Goal: Task Accomplishment & Management: Manage account settings

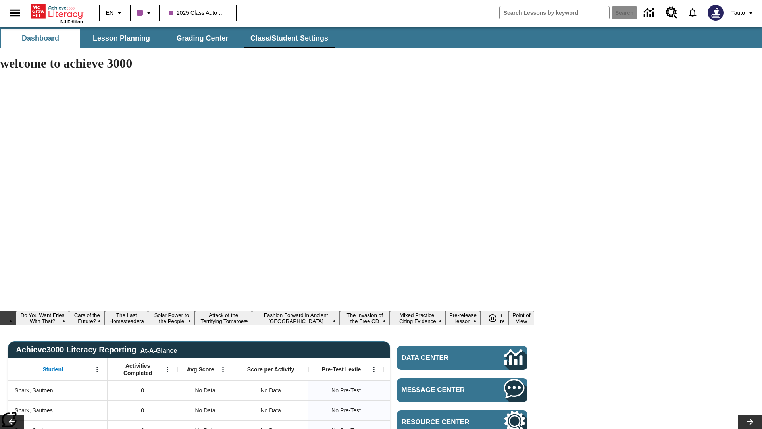
click at [288, 38] on span "Class/Student Settings" at bounding box center [289, 38] width 78 height 9
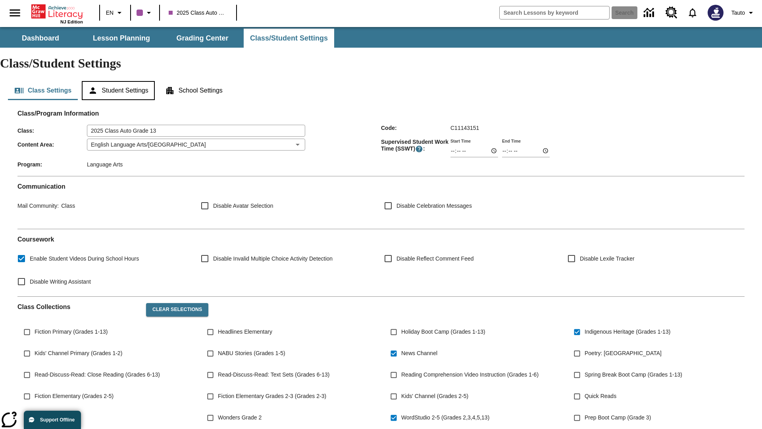
click at [119, 81] on button "Student Settings" at bounding box center [118, 90] width 73 height 19
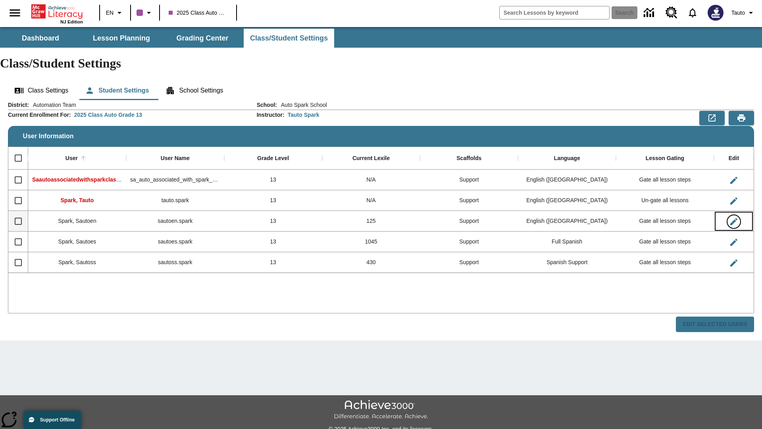
click at [733, 218] on icon "Edit User" at bounding box center [733, 221] width 7 height 7
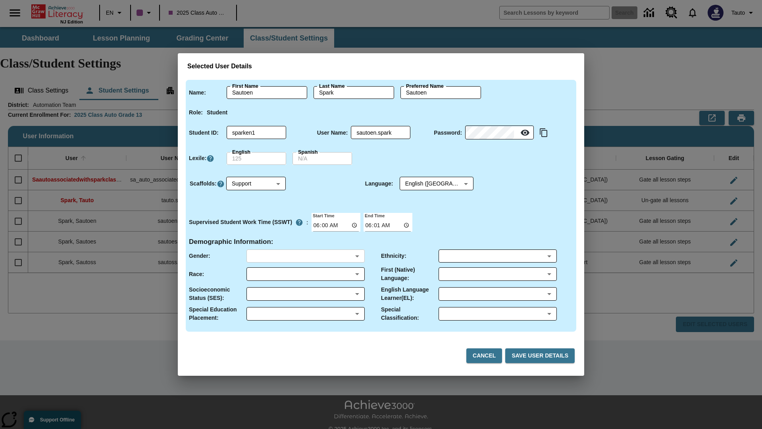
click at [305, 256] on body "Skip to main content NJ Edition EN 2025 Class Auto Grade 13 Search 0 Tauto Dash…" at bounding box center [381, 236] width 762 height 419
click at [305, 274] on body "Skip to main content NJ Edition EN 2025 Class Auto Grade 13 Search 0 Tauto Dash…" at bounding box center [381, 236] width 762 height 419
click at [305, 294] on body "Skip to main content NJ Edition EN 2025 Class Auto Grade 13 Search 0 Tauto Dash…" at bounding box center [381, 236] width 762 height 419
click at [305, 314] on body "Skip to main content NJ Edition EN 2025 Class Auto Grade 13 Search 0 Tauto Dash…" at bounding box center [381, 236] width 762 height 419
click at [497, 256] on body "Skip to main content NJ Edition EN 2025 Class Auto Grade 13 Search 0 Tauto Dash…" at bounding box center [381, 236] width 762 height 419
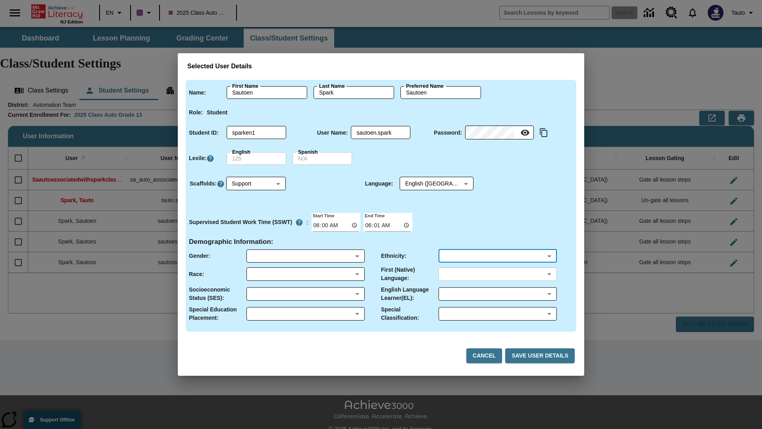
click at [497, 274] on body "Skip to main content NJ Edition EN 2025 Class Auto Grade 13 Search 0 Tauto Dash…" at bounding box center [381, 236] width 762 height 419
click at [497, 294] on body "Skip to main content NJ Edition EN 2025 Class Auto Grade 13 Search 0 Tauto Dash…" at bounding box center [381, 236] width 762 height 419
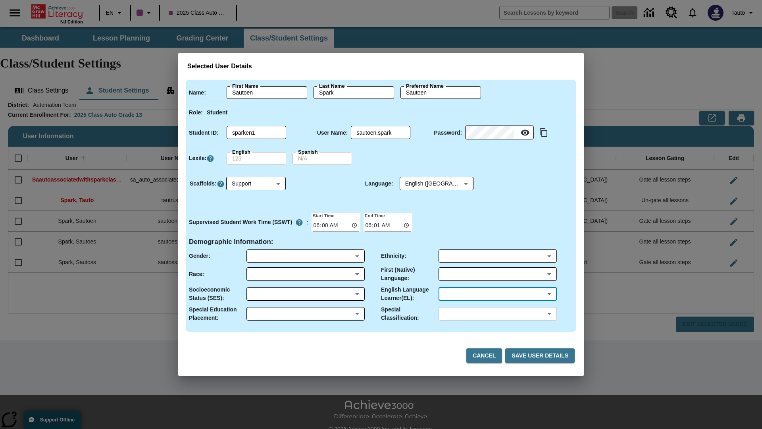
click at [497, 314] on body "Skip to main content NJ Edition EN 2025 Class Auto Grade 13 Search 0 Tauto Dash…" at bounding box center [381, 236] width 762 height 419
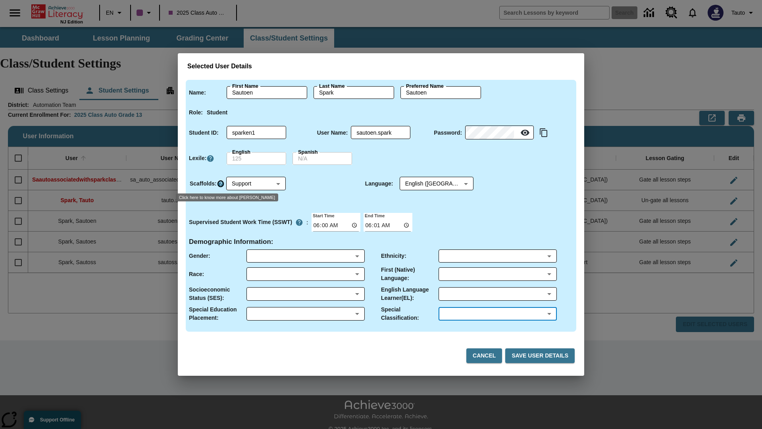
click at [220, 183] on icon "Click here to know more about Scaffolds" at bounding box center [221, 184] width 8 height 8
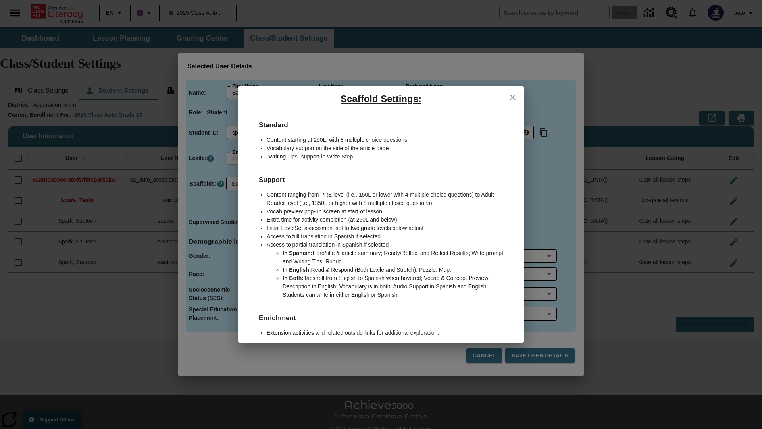
click at [513, 97] on icon "close" at bounding box center [513, 97] width 6 height 6
